Goal: Task Accomplishment & Management: Manage account settings

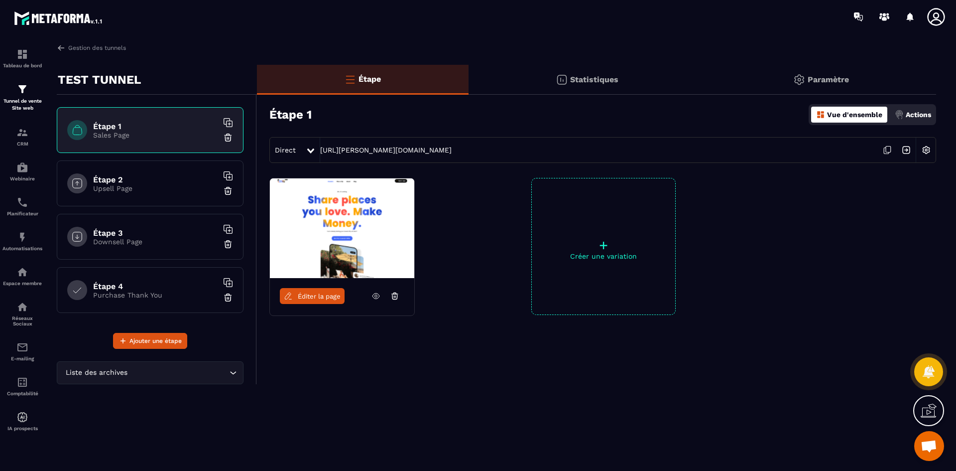
click at [373, 222] on img at bounding box center [342, 228] width 144 height 100
click at [929, 148] on img at bounding box center [926, 149] width 19 height 19
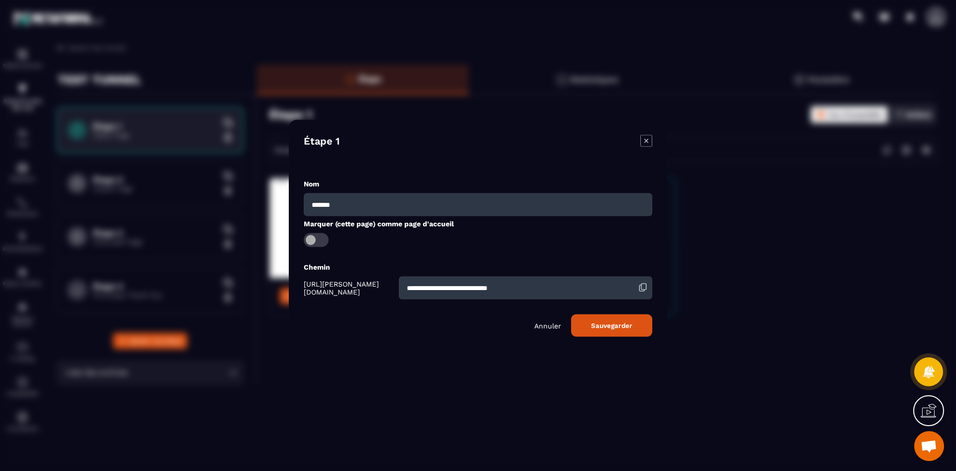
click at [645, 141] on icon "Modal window" at bounding box center [646, 140] width 12 height 12
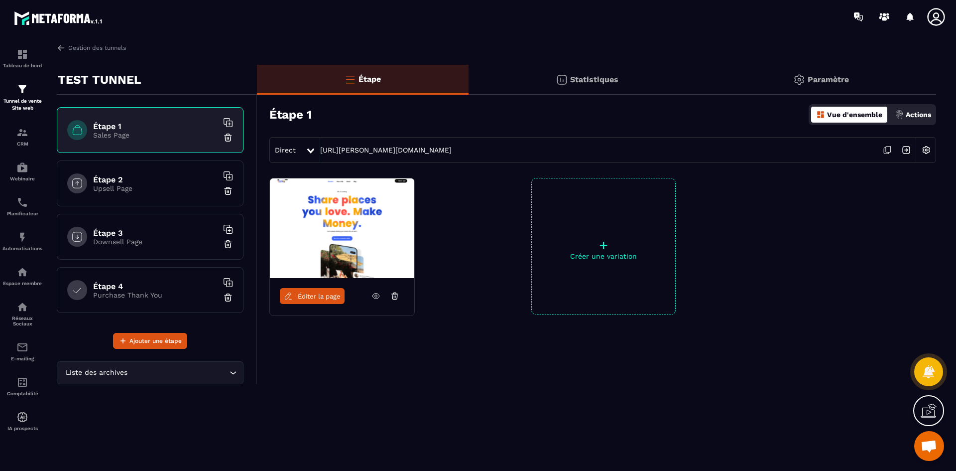
click at [831, 72] on div "Paramètre" at bounding box center [821, 80] width 231 height 30
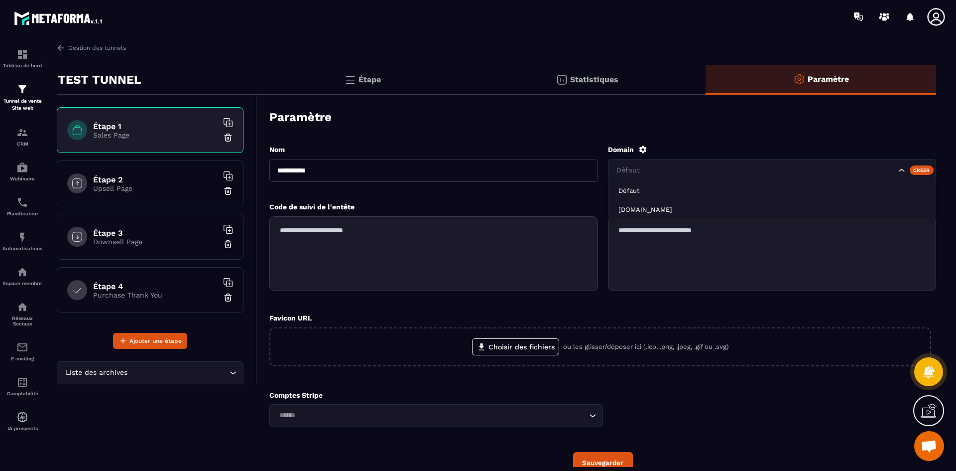
click at [905, 168] on icon "Search for option" at bounding box center [902, 170] width 10 height 10
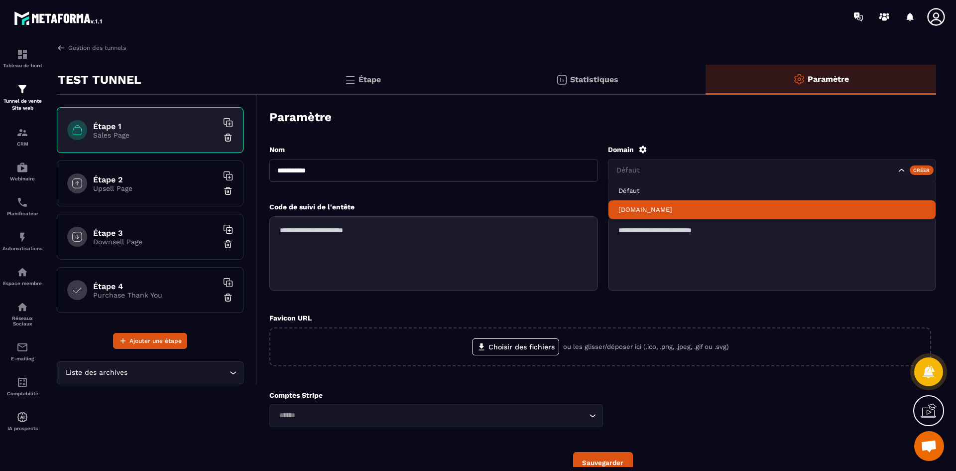
click at [670, 213] on p "[DOMAIN_NAME]" at bounding box center [772, 209] width 308 height 9
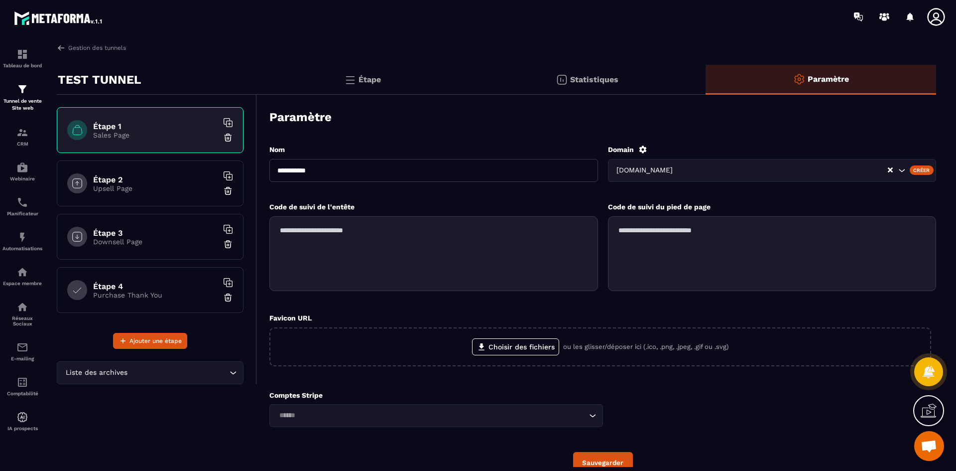
click at [612, 456] on button "Sauvegarder" at bounding box center [603, 462] width 60 height 21
click at [369, 75] on p "Étape" at bounding box center [369, 79] width 22 height 9
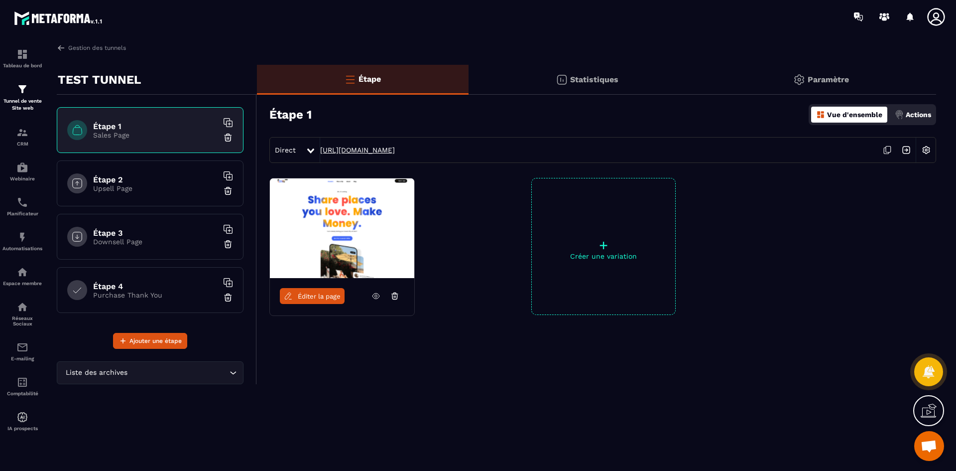
click at [395, 149] on link "[URL][DOMAIN_NAME]" at bounding box center [357, 150] width 75 height 8
click at [318, 296] on span "Éditer la page" at bounding box center [319, 295] width 43 height 7
